Goal: Task Accomplishment & Management: Use online tool/utility

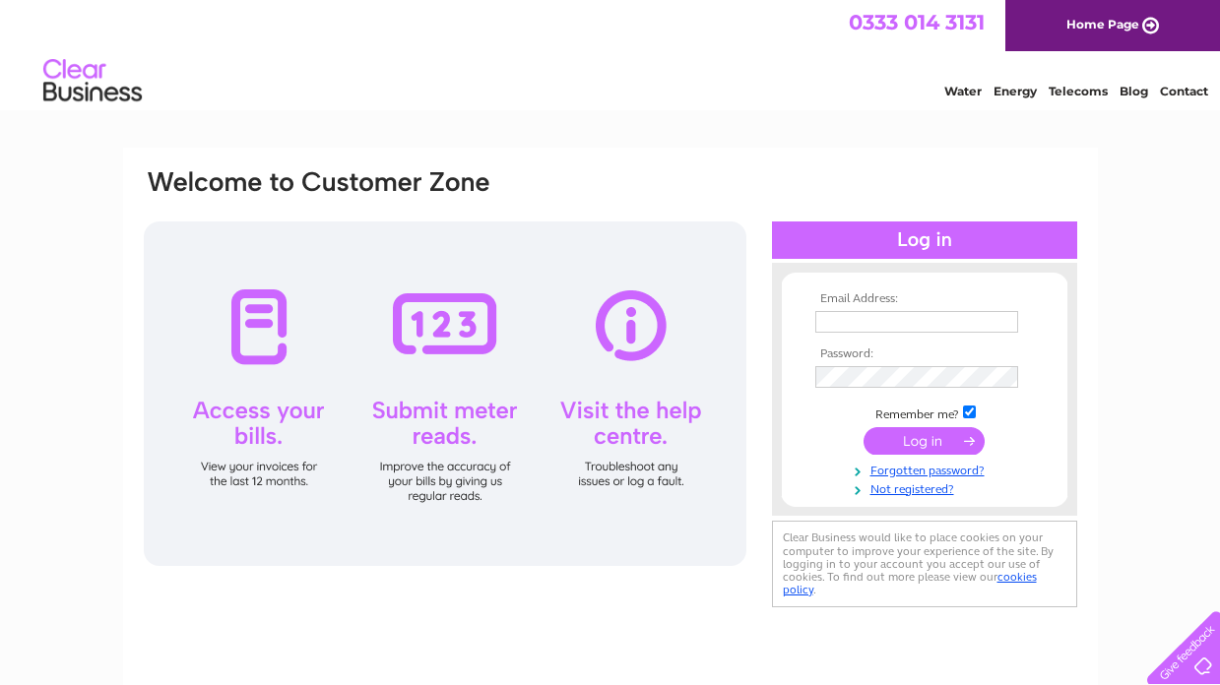
type input "malcolmrachel@yahoo.co.uk"
click at [934, 439] on input "submit" at bounding box center [924, 441] width 121 height 28
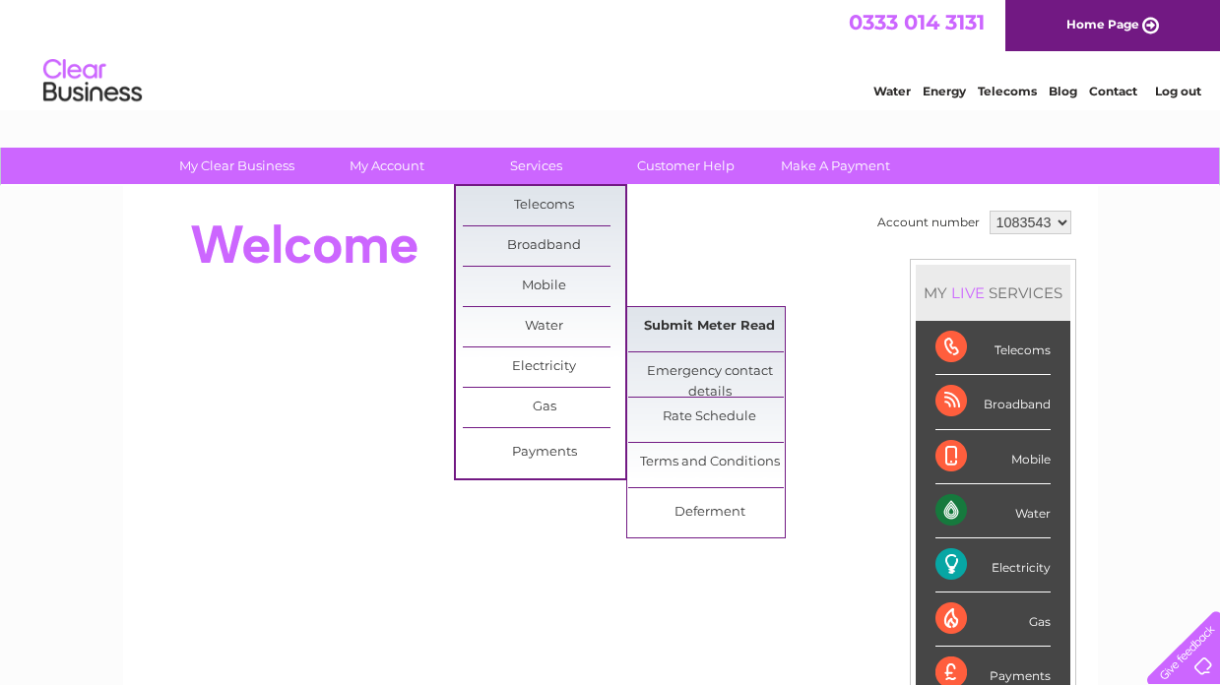
click at [680, 332] on link "Submit Meter Read" at bounding box center [709, 326] width 162 height 39
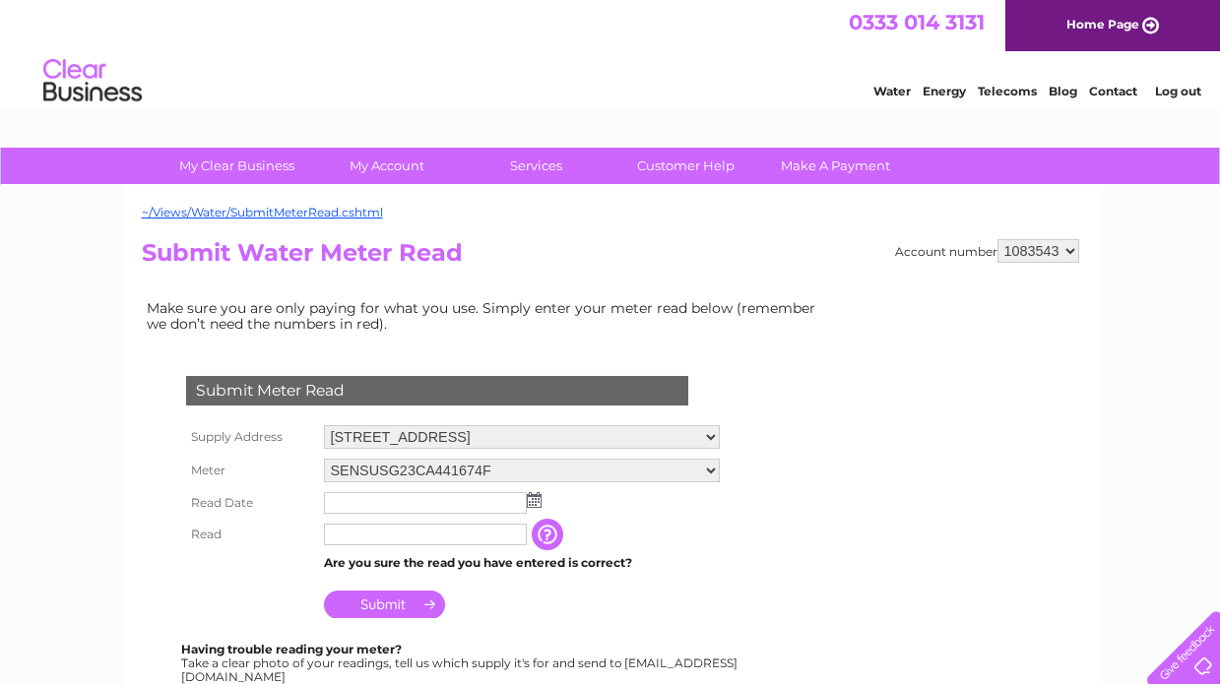
click at [533, 504] on img at bounding box center [534, 500] width 15 height 16
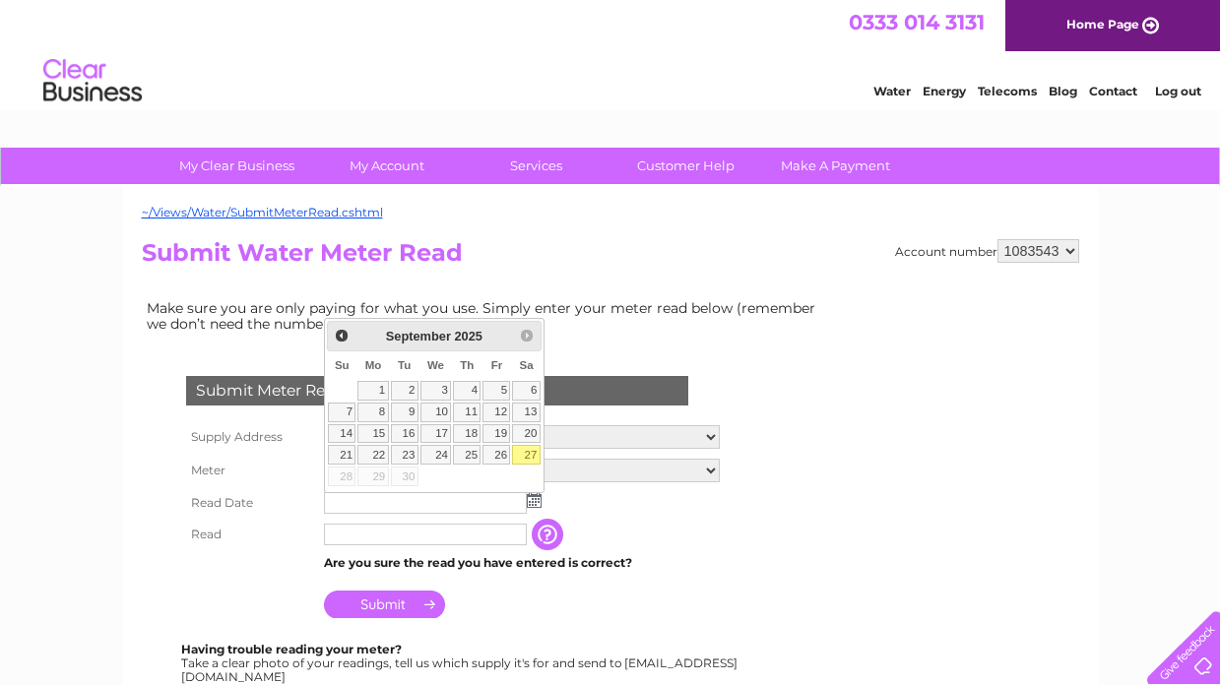
click at [531, 459] on link "27" at bounding box center [526, 455] width 28 height 20
type input "[DATE]"
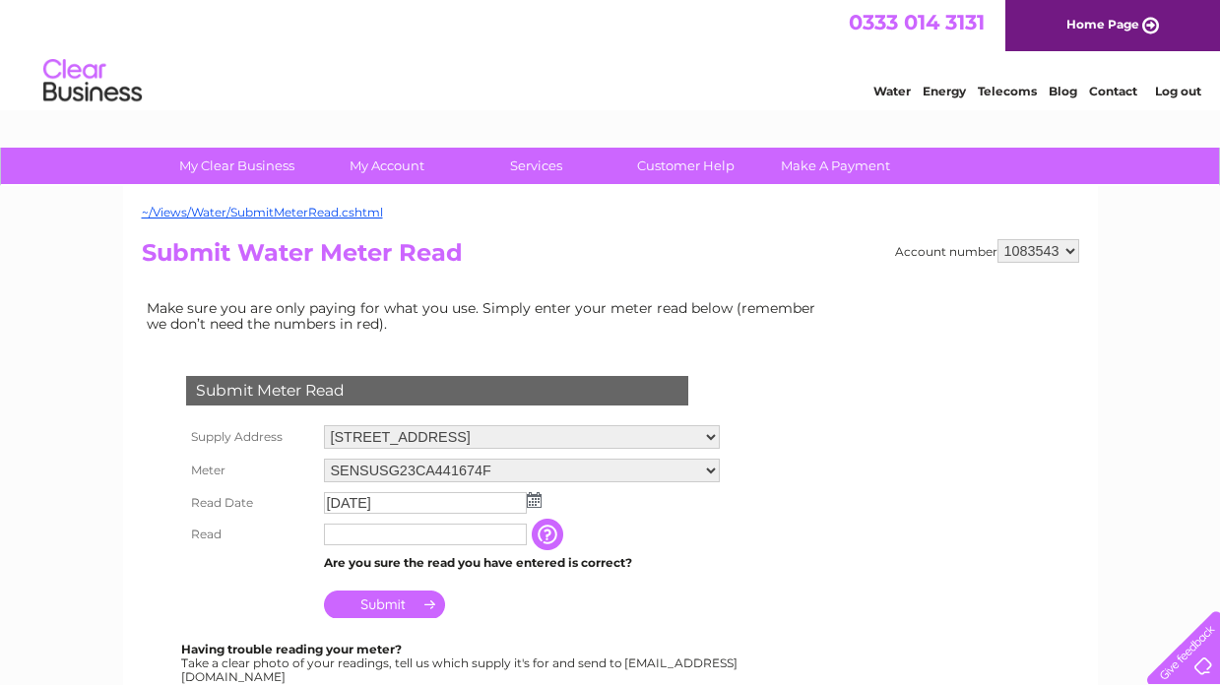
click at [391, 541] on input "text" at bounding box center [425, 535] width 203 height 22
type input "000013"
click at [376, 608] on input "Submit" at bounding box center [384, 605] width 121 height 28
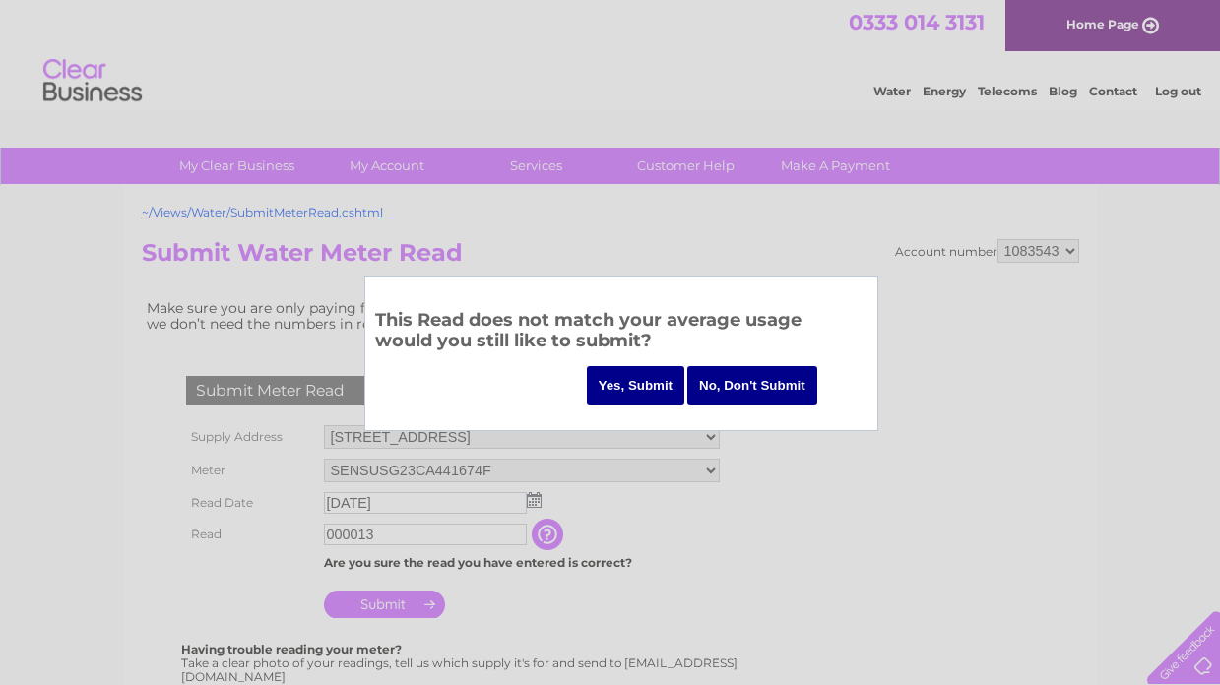
click at [648, 383] on input "Yes, Submit" at bounding box center [636, 385] width 98 height 38
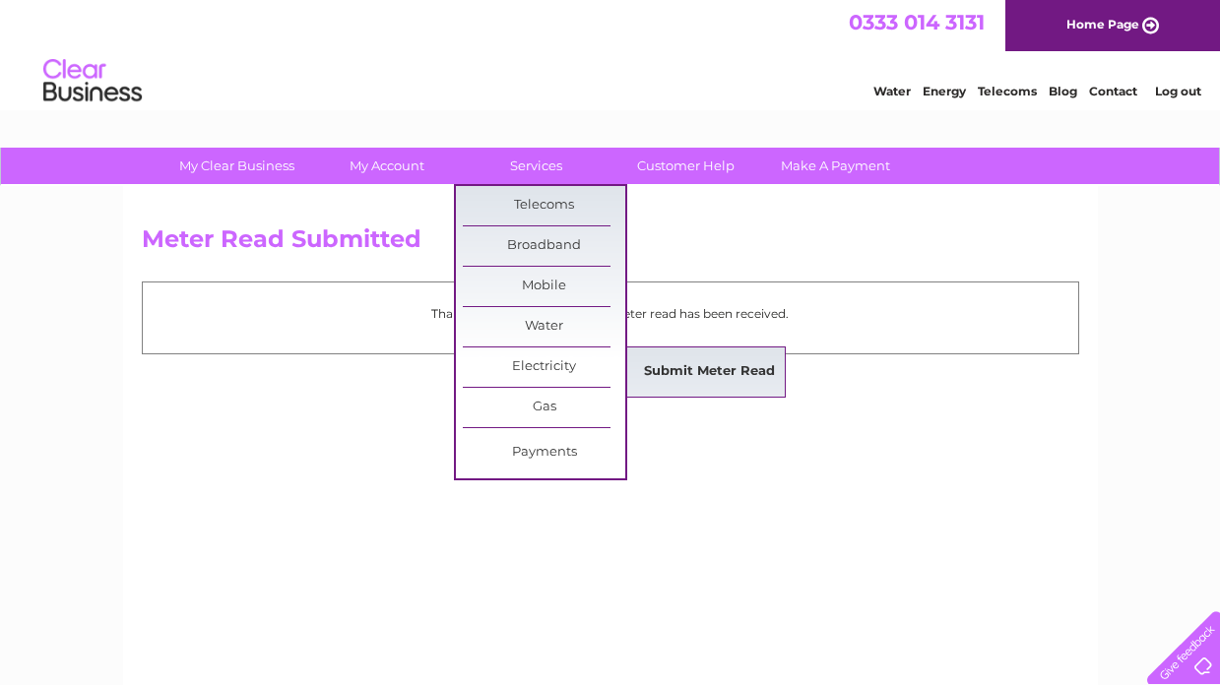
click at [679, 368] on link "Submit Meter Read" at bounding box center [709, 371] width 162 height 39
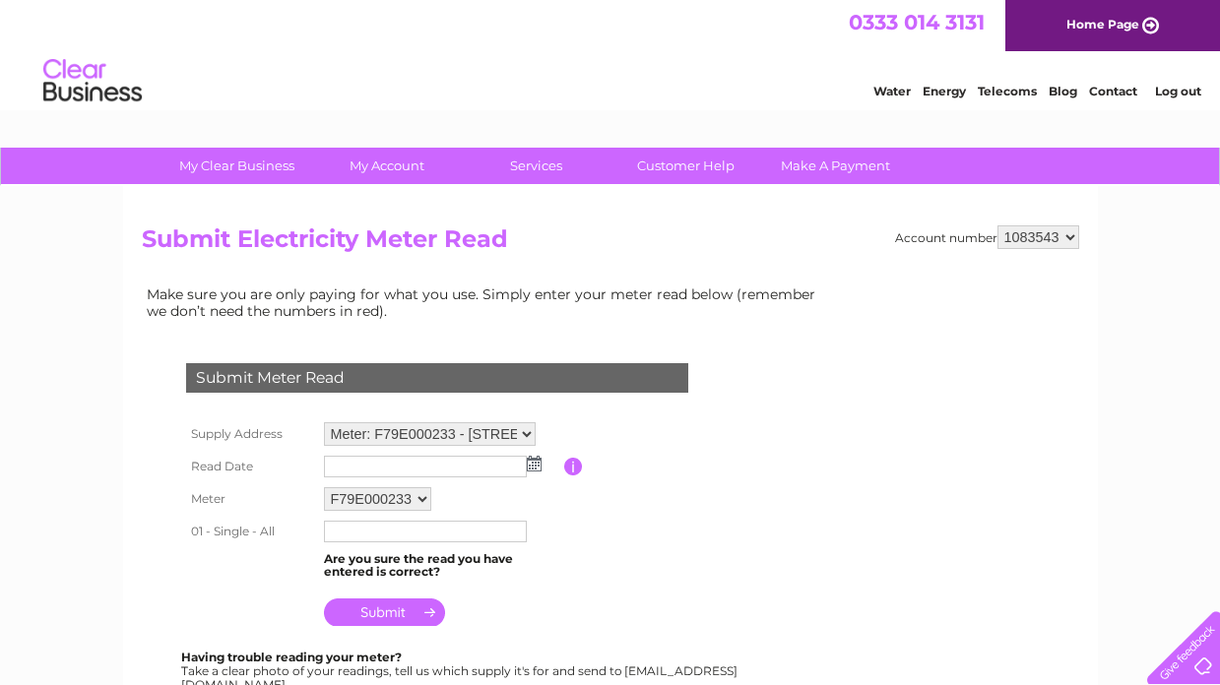
click at [534, 469] on img at bounding box center [534, 464] width 15 height 16
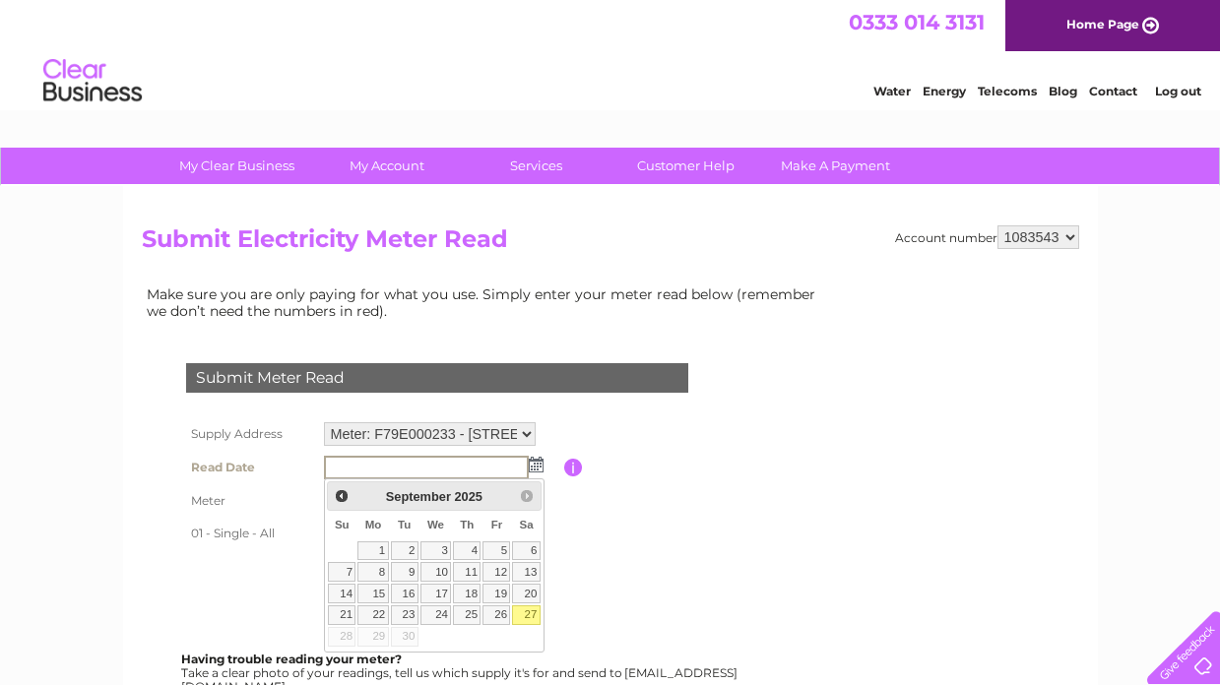
click at [524, 613] on link "27" at bounding box center [526, 616] width 28 height 20
type input "2025/09/27"
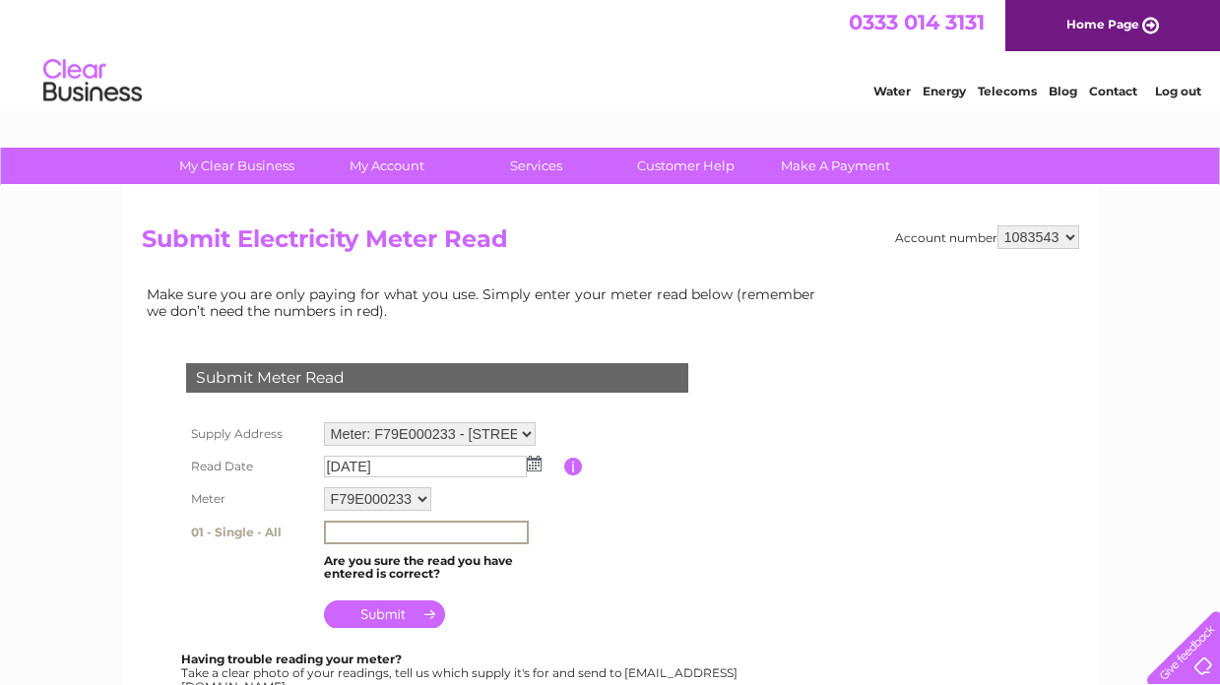
click at [395, 525] on input "text" at bounding box center [426, 533] width 205 height 24
type input "11876"
click at [391, 613] on input "submit" at bounding box center [384, 613] width 121 height 28
